Goal: Communication & Community: Answer question/provide support

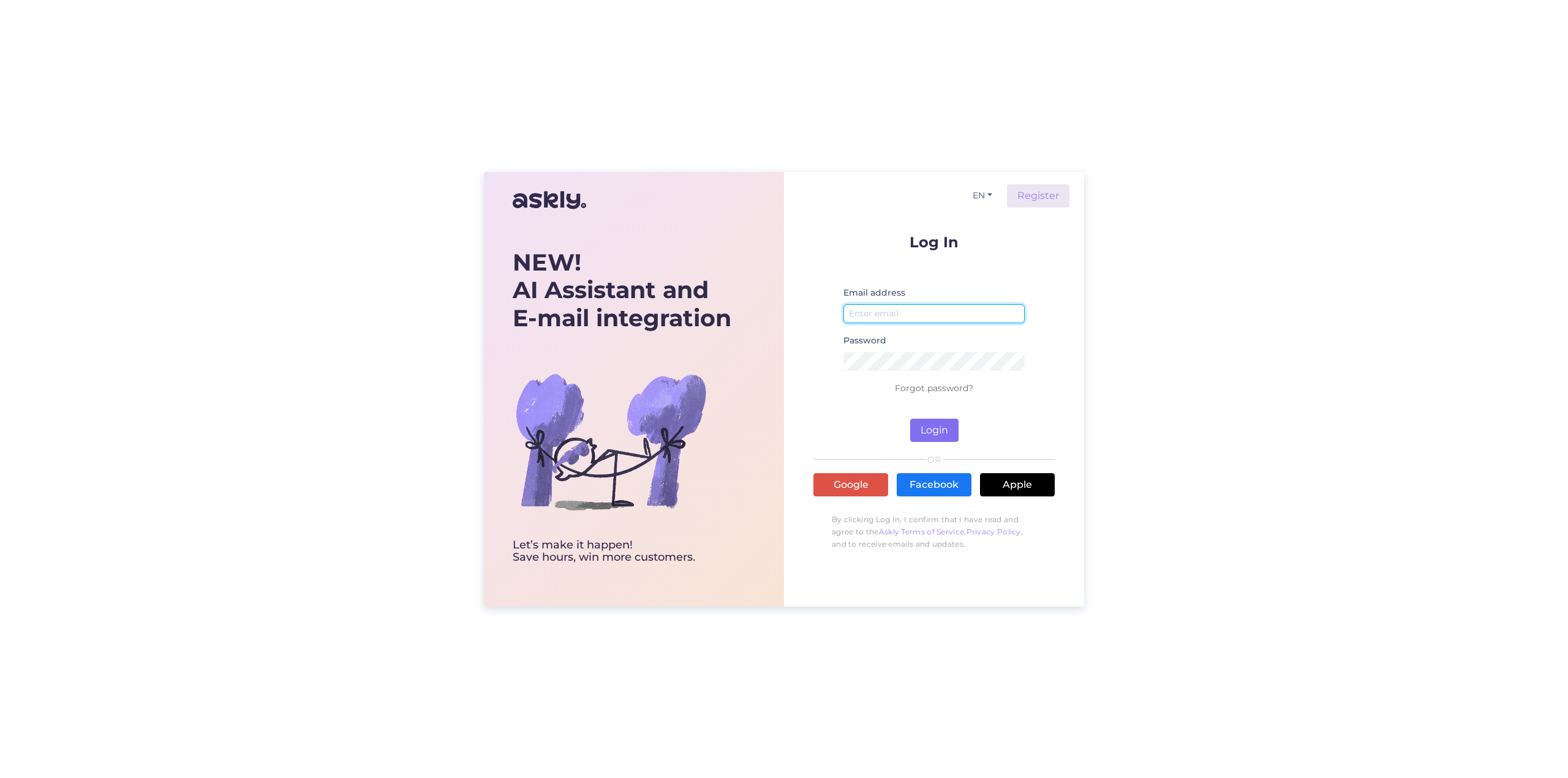
type input "[EMAIL_ADDRESS][DOMAIN_NAME]"
click at [932, 424] on button "Login" at bounding box center [934, 430] width 48 height 23
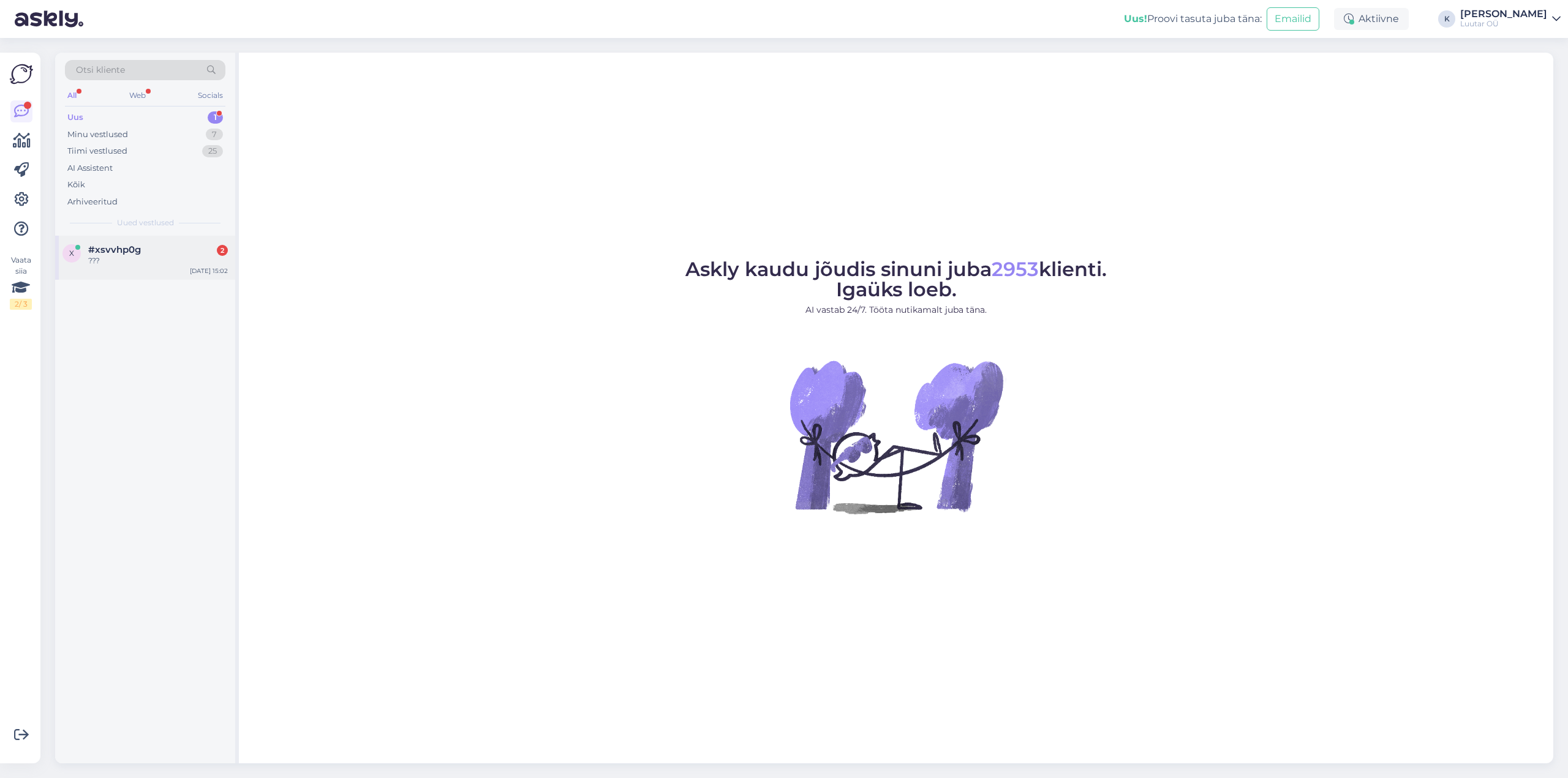
click at [92, 253] on span "#xsvvhp0g" at bounding box center [114, 250] width 53 height 11
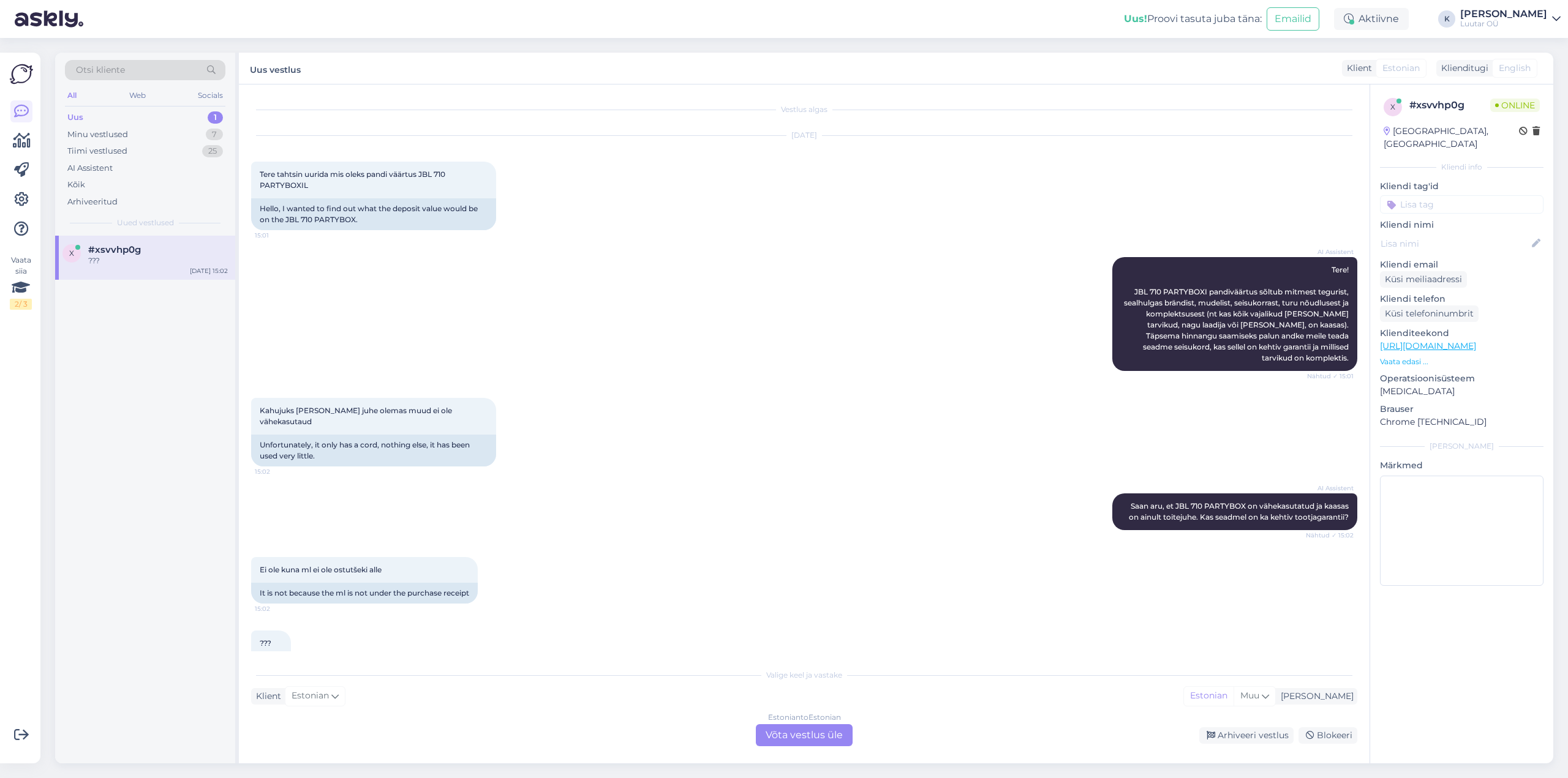
scroll to position [17, 0]
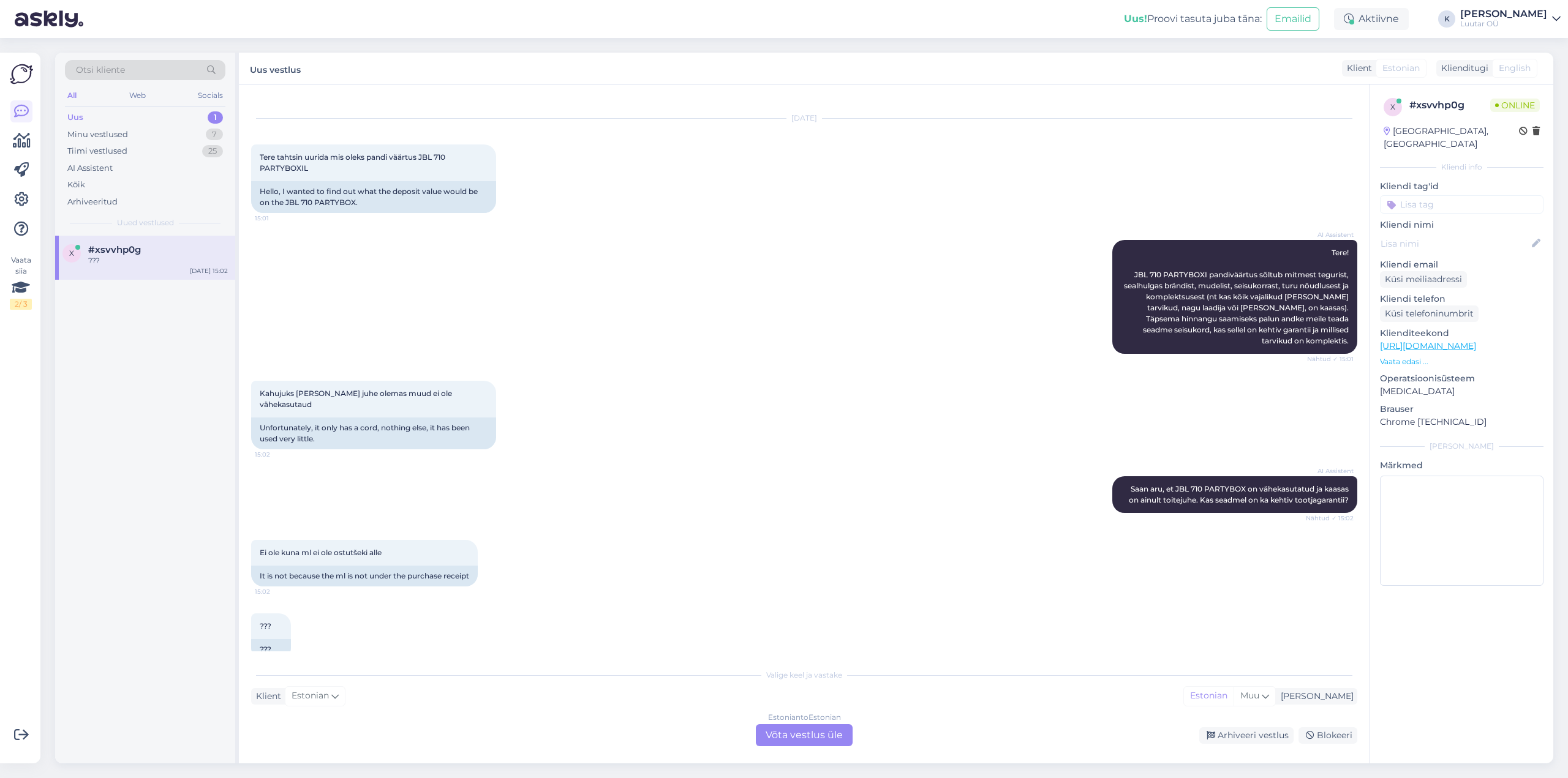
click at [804, 734] on div "Estonian to Estonian Võta vestlus üle" at bounding box center [804, 735] width 97 height 22
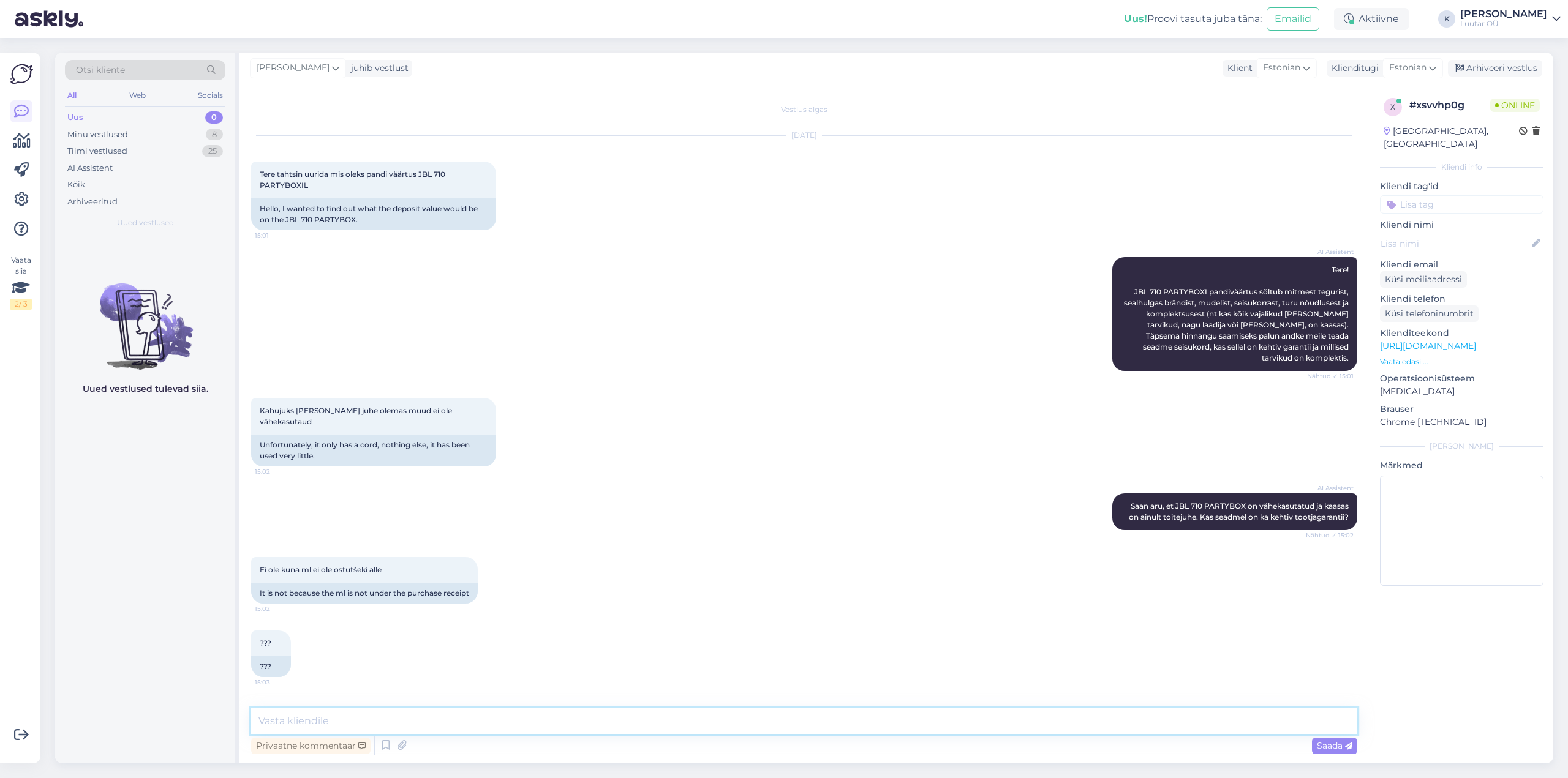
click at [626, 728] on textarea at bounding box center [804, 721] width 1106 height 26
type textarea "Tere!"
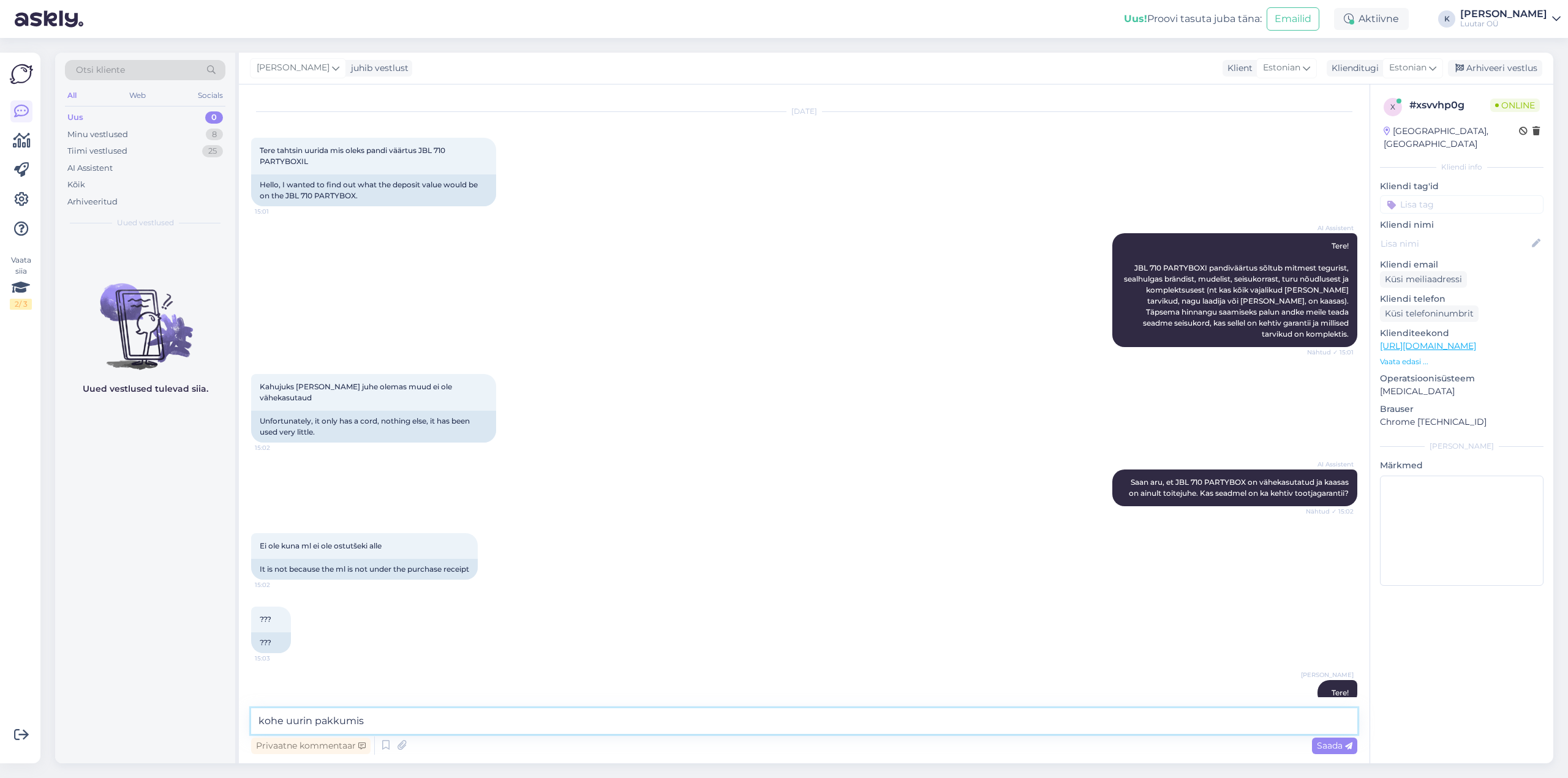
type textarea "kohe uurin pakkumist"
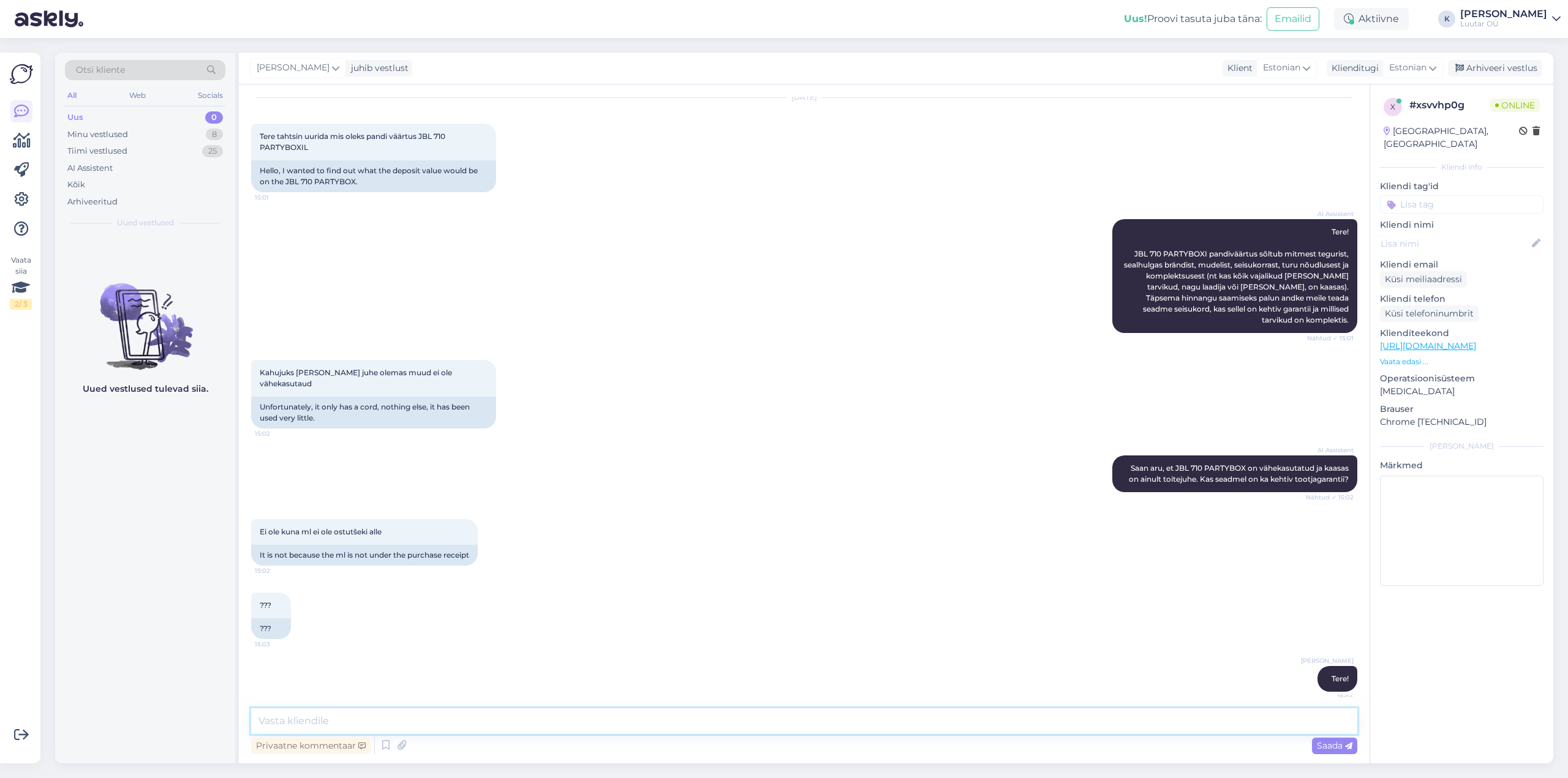
scroll to position [0, 0]
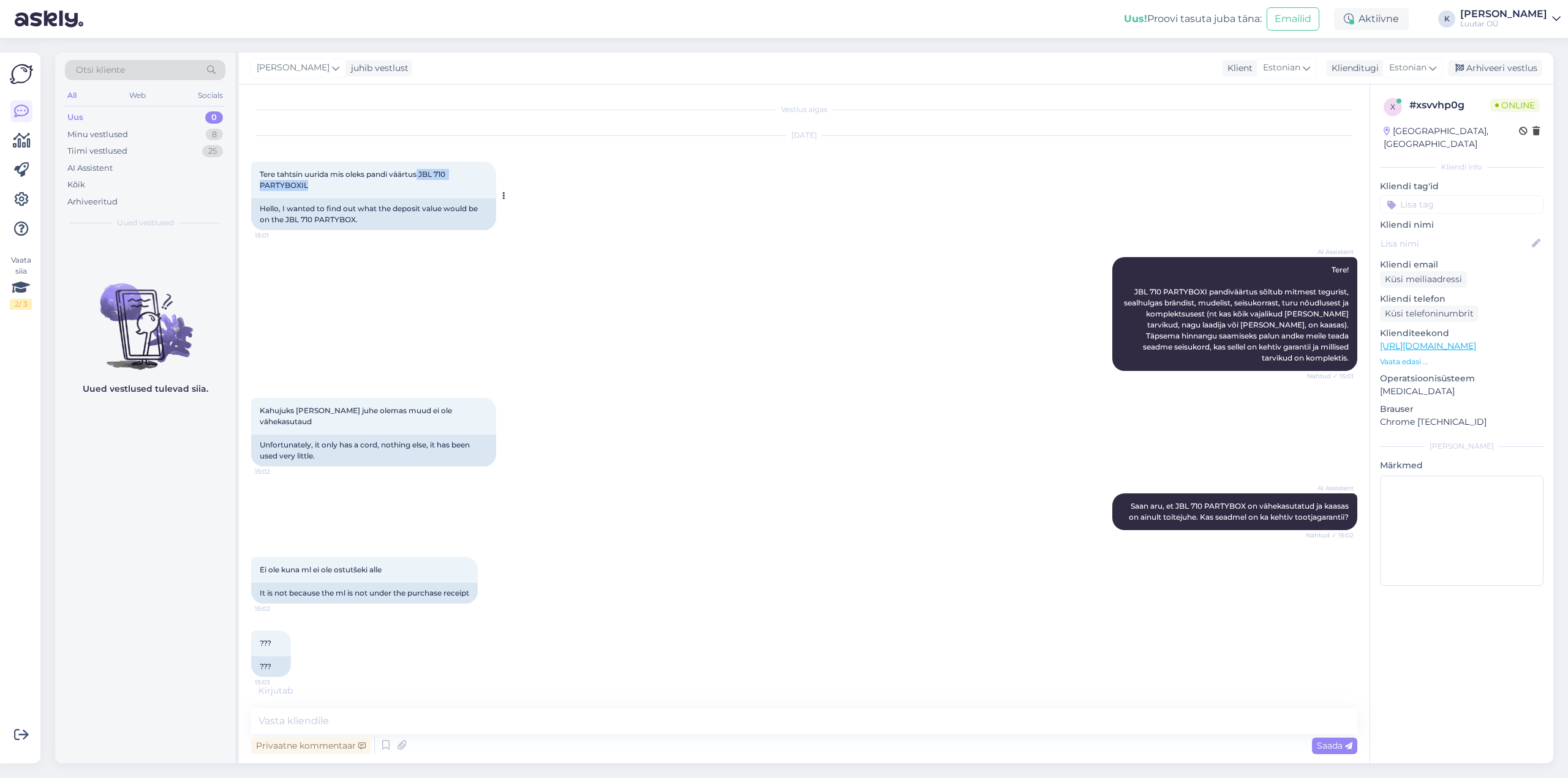
drag, startPoint x: 420, startPoint y: 174, endPoint x: 338, endPoint y: 181, distance: 82.3
click at [338, 181] on div "Tere tahtsin uurida mis oleks pandi väärtus JBL 710 PARTYBOXIL 15:01" at bounding box center [373, 179] width 245 height 37
copy span "JBL 710 PARTYBOXIL"
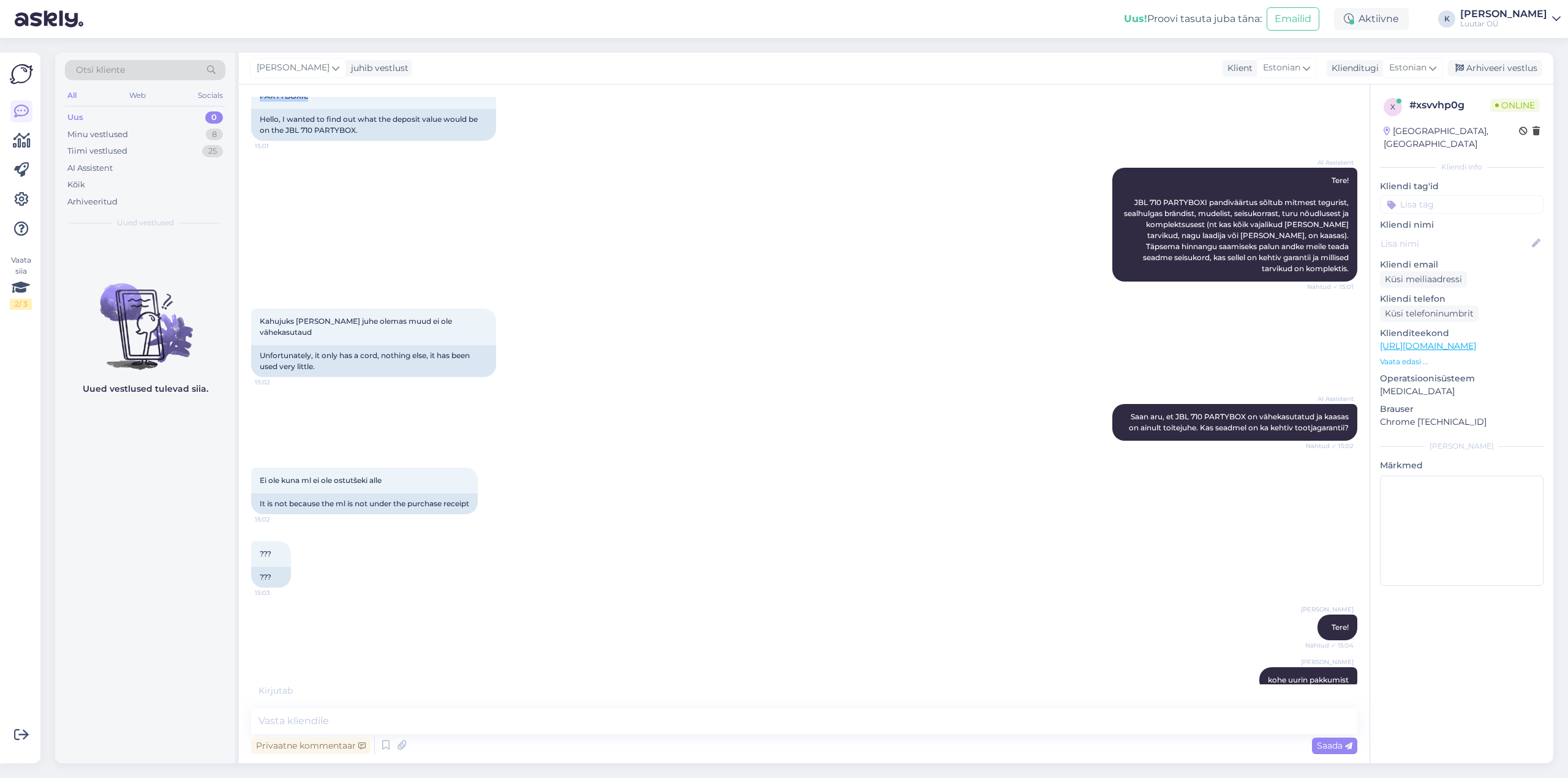
scroll to position [129, 0]
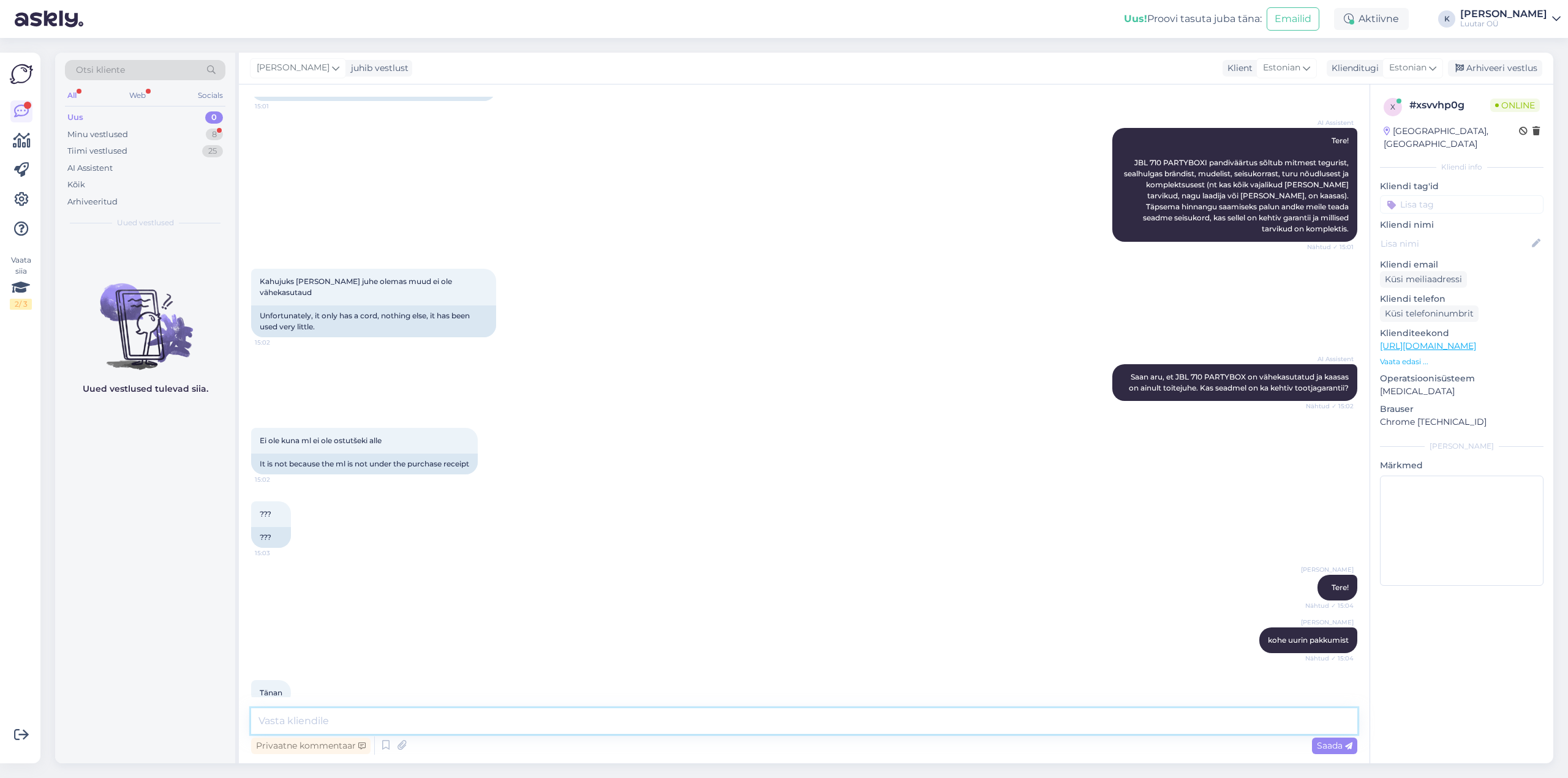
click at [647, 715] on textarea at bounding box center [804, 721] width 1106 height 26
type textarea "saame pakkuda kuni 150€"
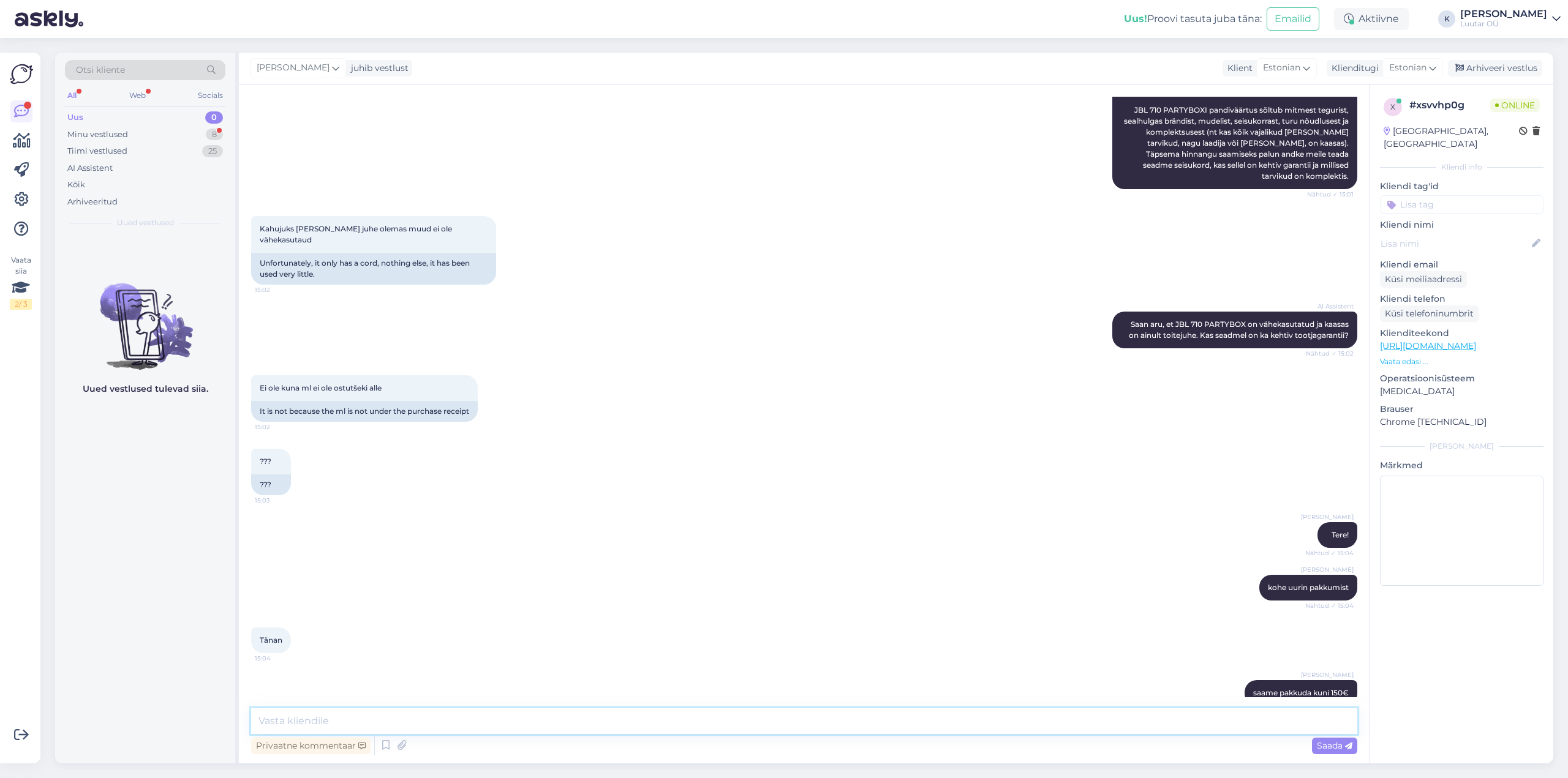
scroll to position [246, 0]
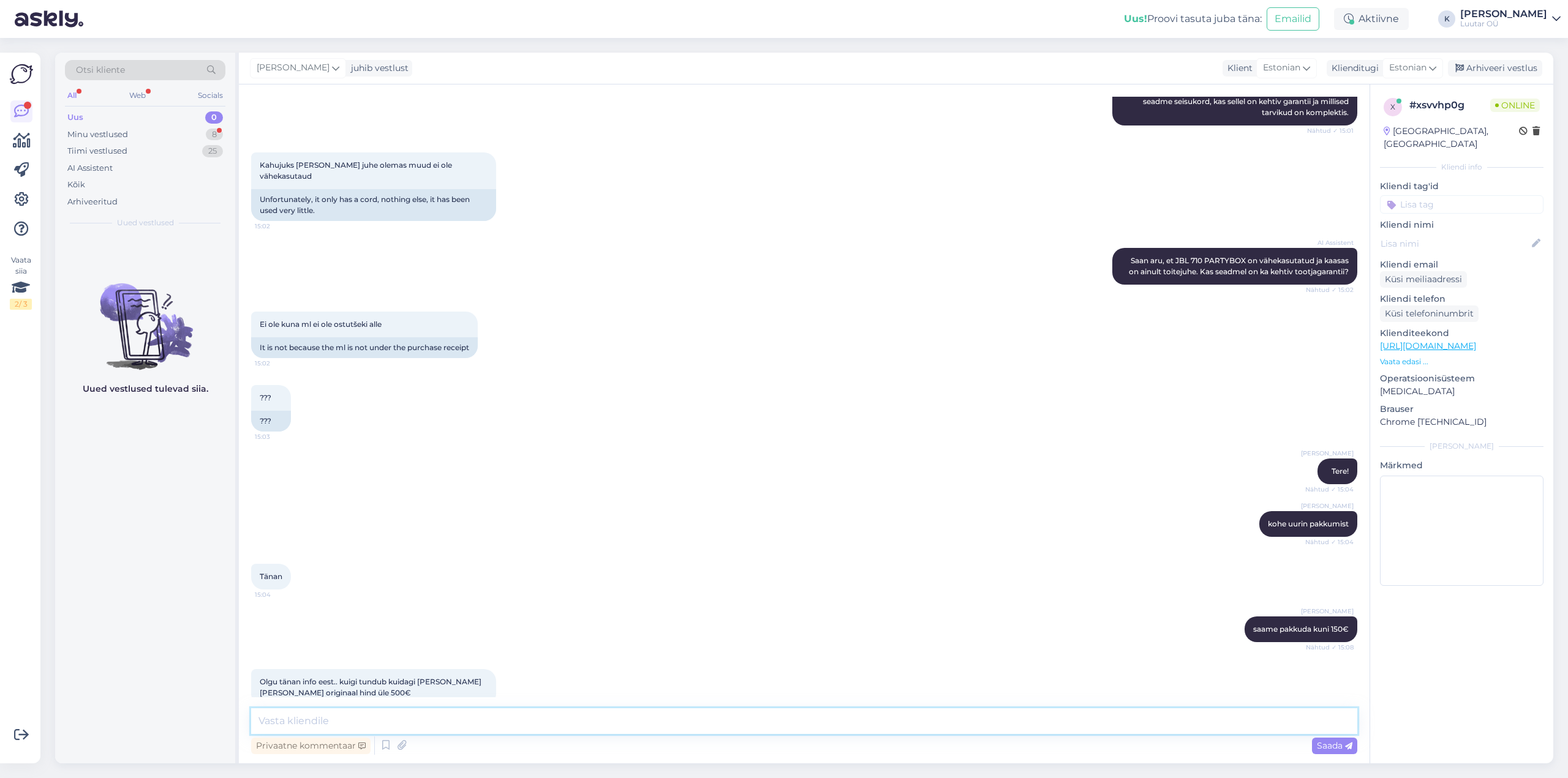
click at [463, 719] on textarea at bounding box center [804, 721] width 1106 height 26
type textarea "see on [DATE] aasta [PERSON_NAME] siis oli müügihind 500€ enam kahjuks selle hi…"
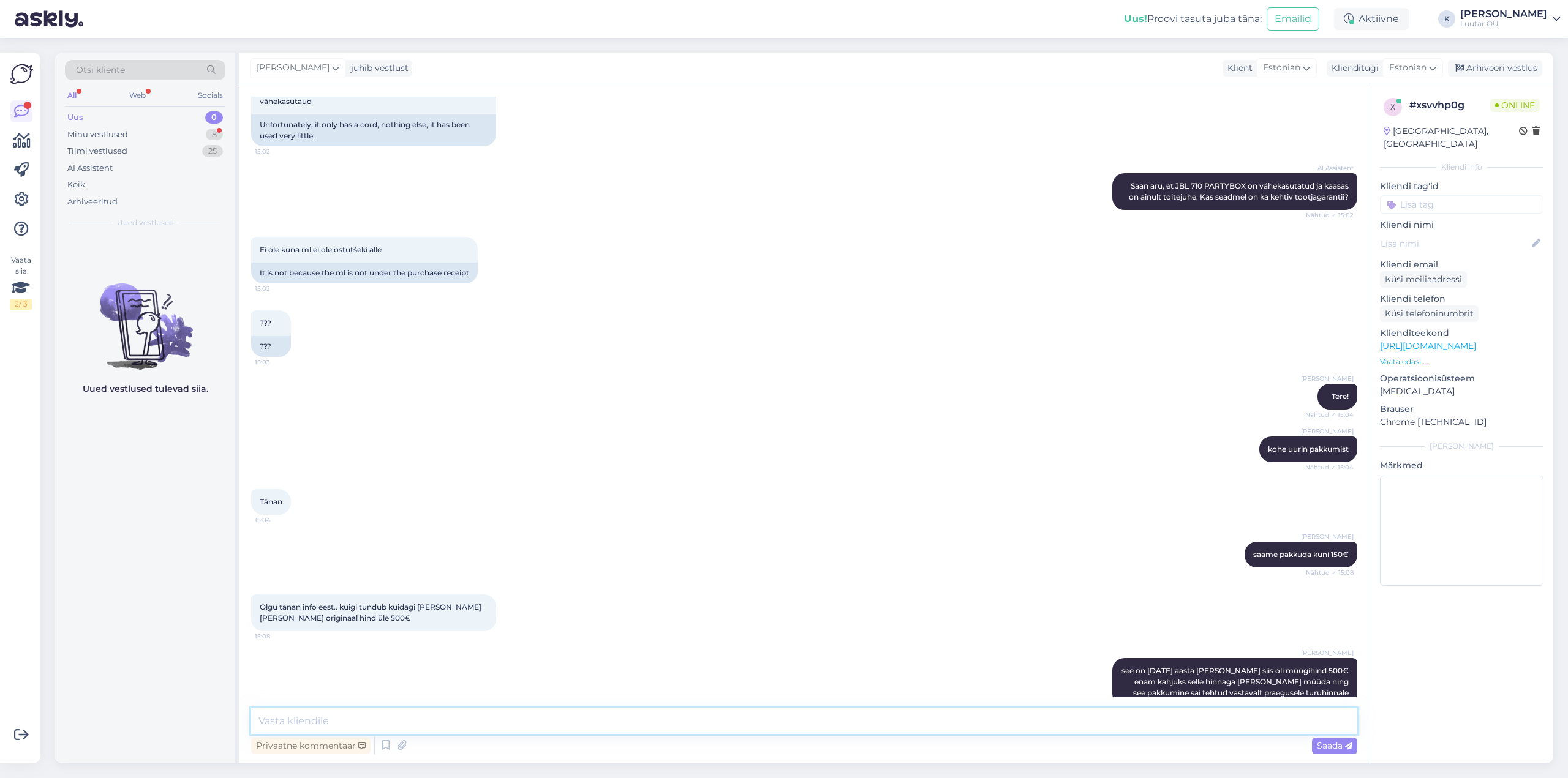
scroll to position [373, 0]
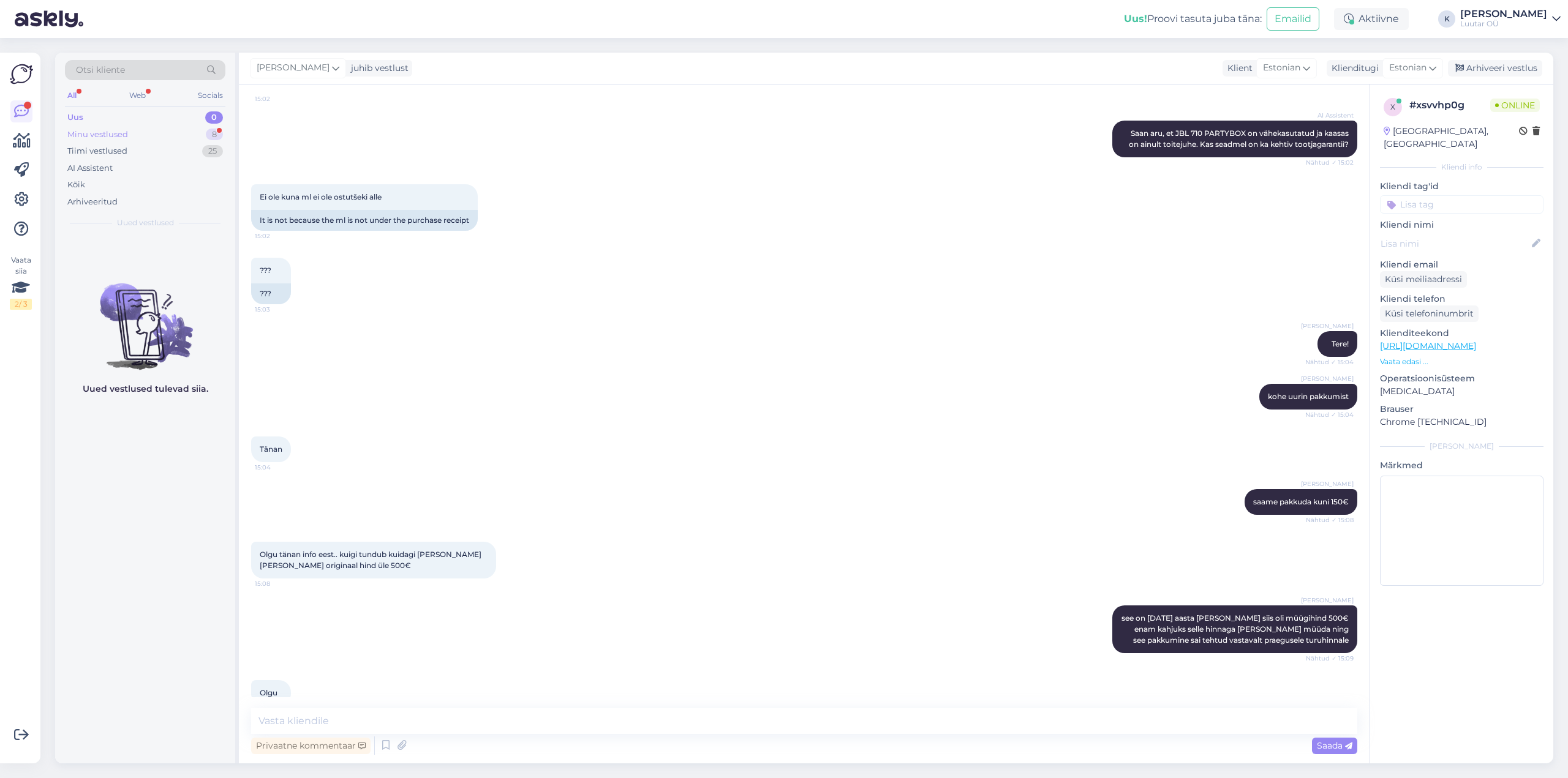
click at [90, 133] on div "Minu vestlused" at bounding box center [97, 135] width 61 height 12
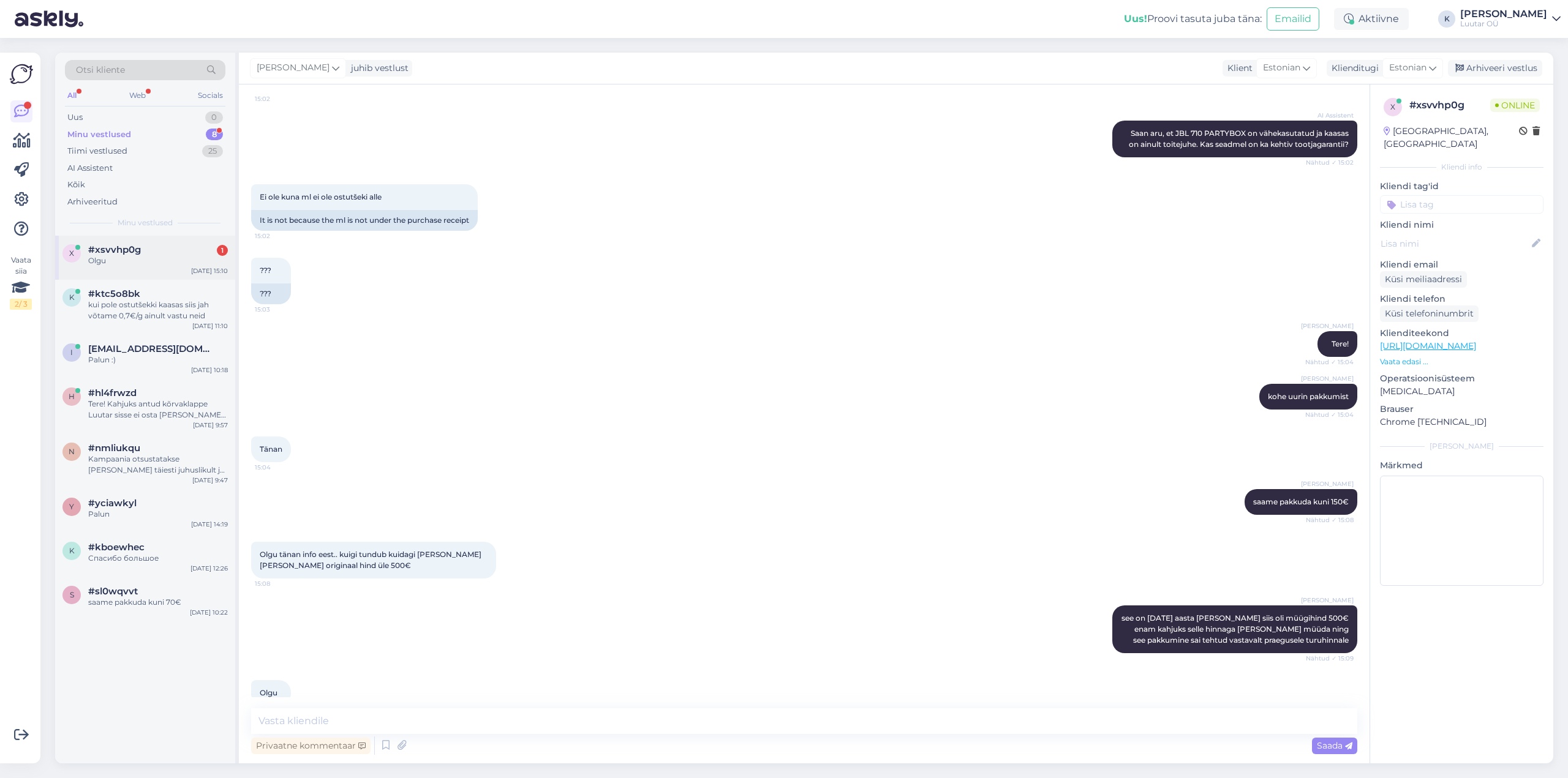
click at [105, 257] on div "Olgu" at bounding box center [158, 261] width 140 height 11
